Goal: Transaction & Acquisition: Purchase product/service

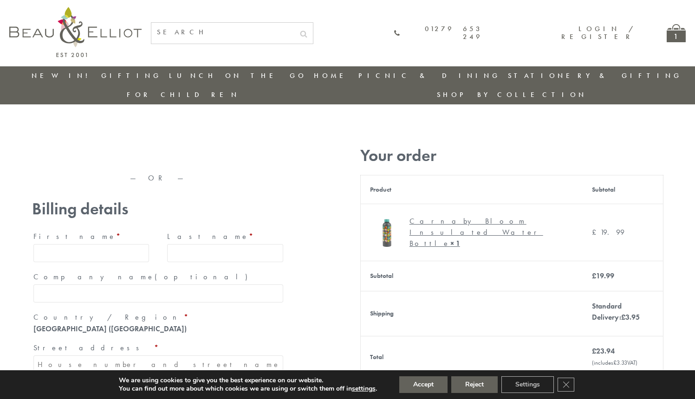
type input "[EMAIL_ADDRESS][DOMAIN_NAME]"
type input "[PERSON_NAME]"
type input "23, [GEOGRAPHIC_DATA], [GEOGRAPHIC_DATA]"
type input "[GEOGRAPHIC_DATA]"
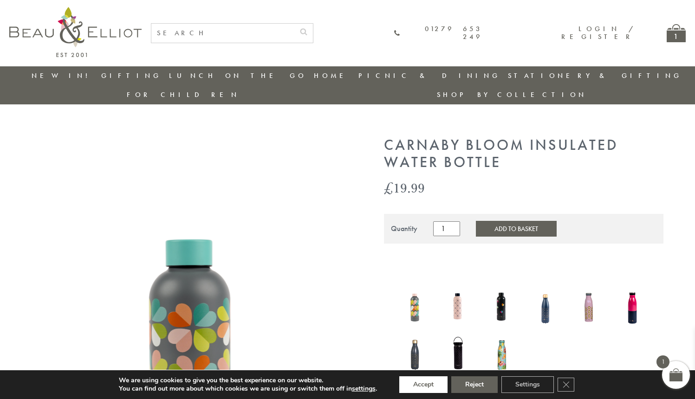
click at [424, 385] on button "Accept" at bounding box center [423, 384] width 48 height 17
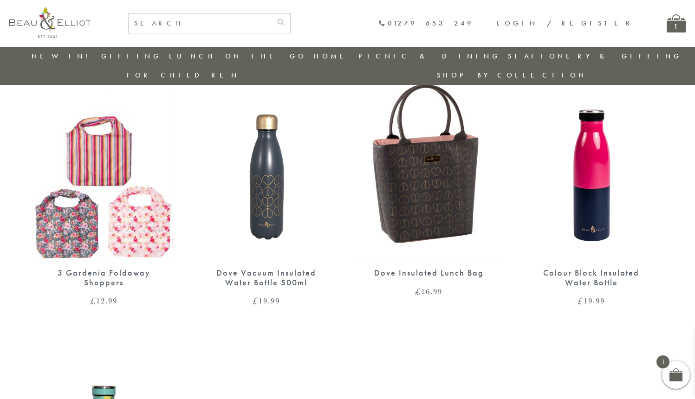
scroll to position [786, 0]
